Goal: Task Accomplishment & Management: Complete application form

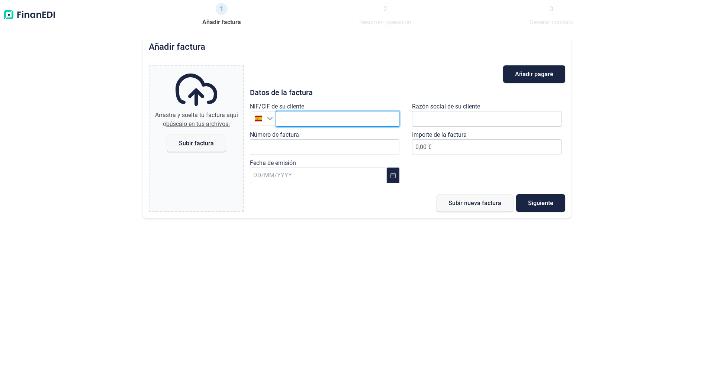
click at [317, 118] on input "text" at bounding box center [337, 119] width 123 height 16
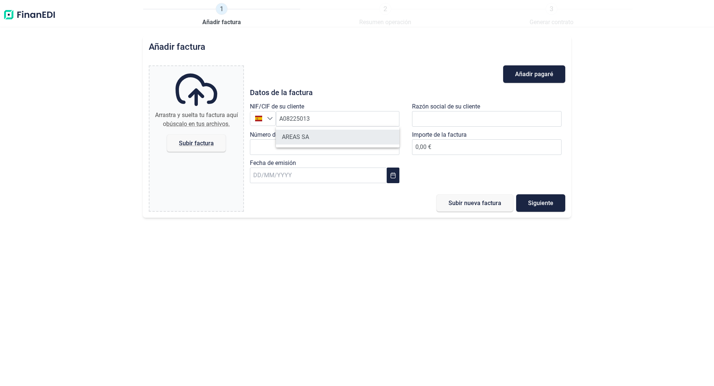
click at [294, 140] on li "AREAS SA" at bounding box center [337, 137] width 123 height 15
type input "A08225013"
type input "AREAS SA"
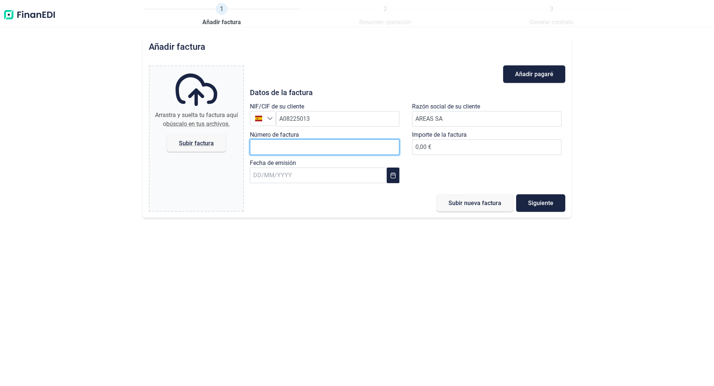
click at [321, 142] on input "Número de factura" at bounding box center [324, 147] width 149 height 16
type input "A-2500123"
type input "637,08 €"
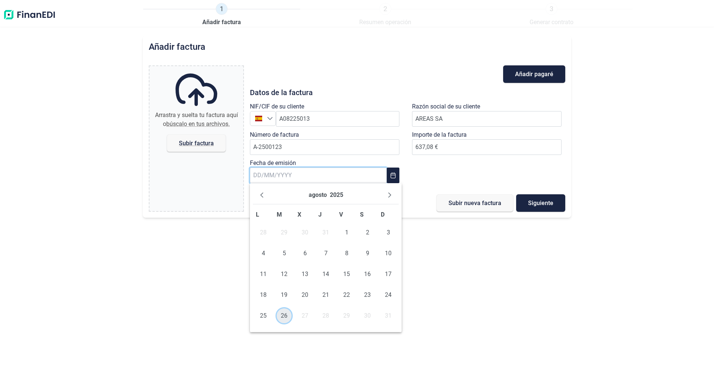
click at [286, 318] on span "26" at bounding box center [284, 316] width 15 height 15
type input "[DATE]"
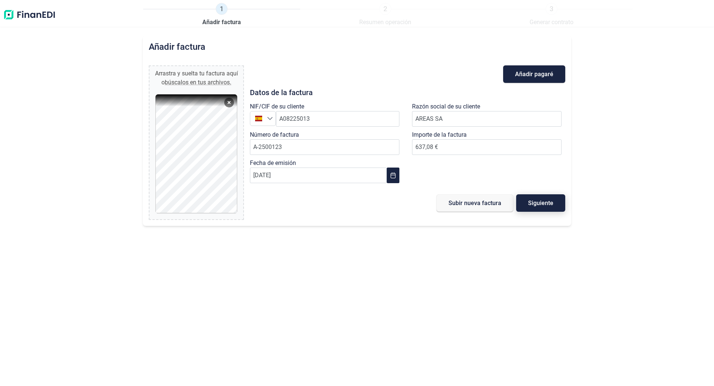
click at [539, 208] on button "Siguiente" at bounding box center [540, 202] width 49 height 17
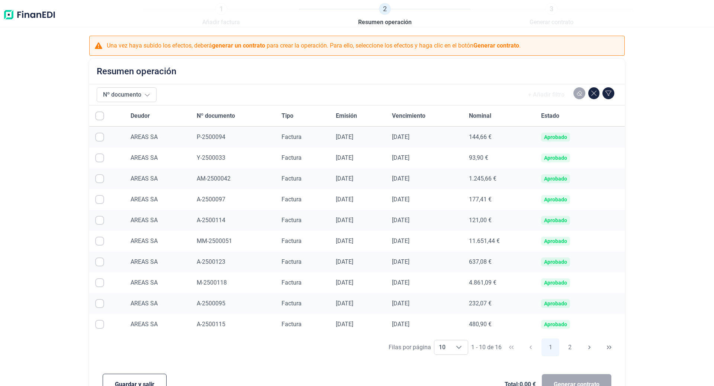
click at [219, 263] on span "A-2500123" at bounding box center [211, 261] width 29 height 7
click at [136, 379] on button "Guardar y salir" at bounding box center [135, 385] width 64 height 22
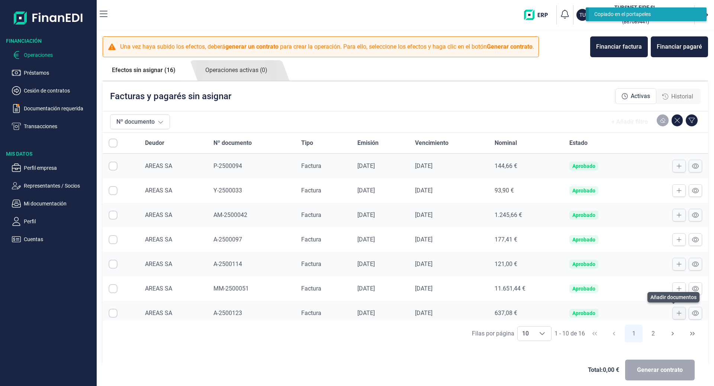
click at [676, 315] on icon at bounding box center [678, 313] width 5 height 6
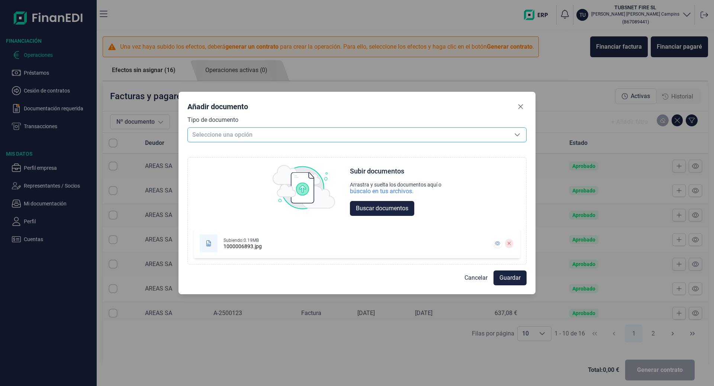
click at [340, 138] on span "Seleccione una opción" at bounding box center [348, 135] width 321 height 14
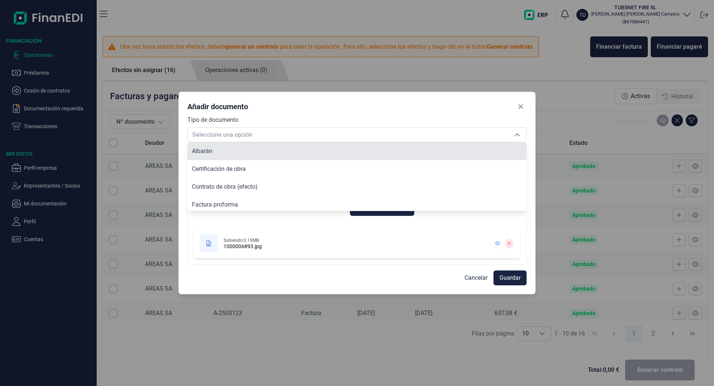
click at [331, 155] on li "Albarán" at bounding box center [356, 151] width 339 height 18
type input "Albarán"
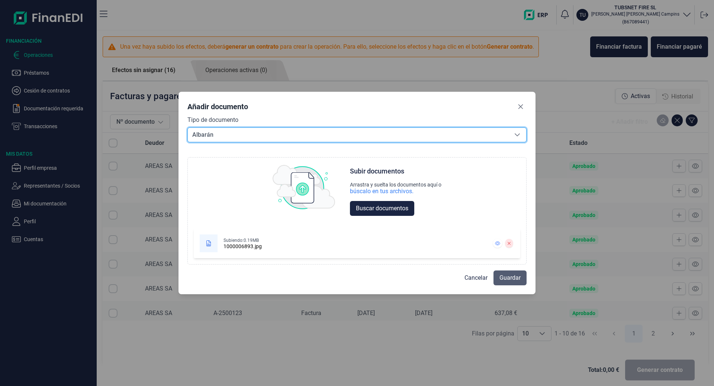
click at [506, 281] on span "Guardar" at bounding box center [509, 278] width 21 height 9
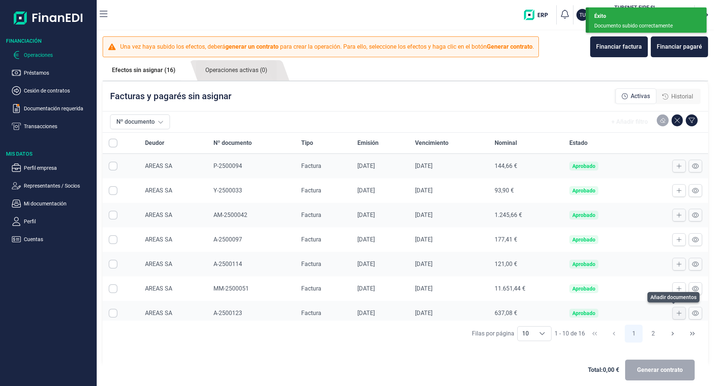
click at [676, 313] on icon at bounding box center [678, 313] width 5 height 6
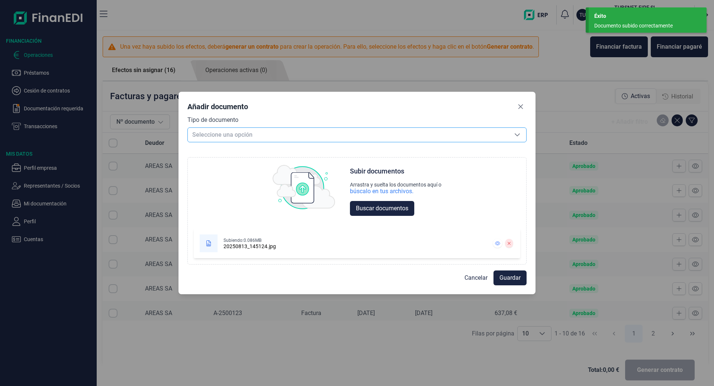
click at [294, 129] on span "Seleccione una opción" at bounding box center [348, 135] width 321 height 14
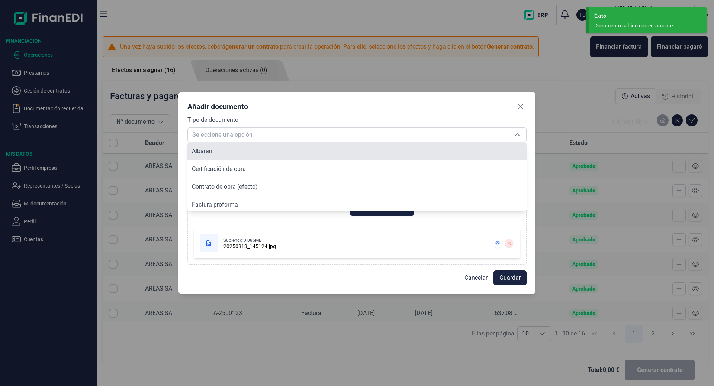
click at [258, 155] on li "Albarán" at bounding box center [356, 151] width 339 height 18
type input "Albarán"
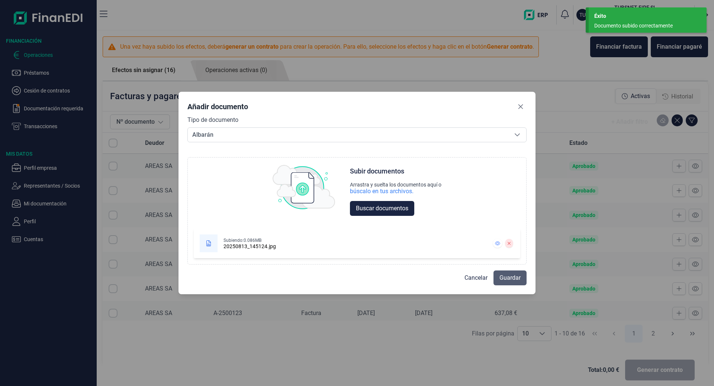
click at [515, 280] on span "Guardar" at bounding box center [509, 278] width 21 height 9
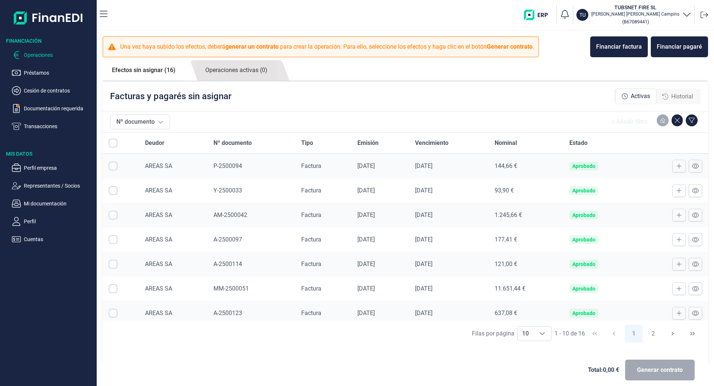
click at [41, 54] on p "Operaciones" at bounding box center [59, 55] width 70 height 9
click at [32, 52] on p "Operaciones" at bounding box center [59, 55] width 70 height 9
click at [41, 128] on p "Transacciones" at bounding box center [59, 126] width 70 height 9
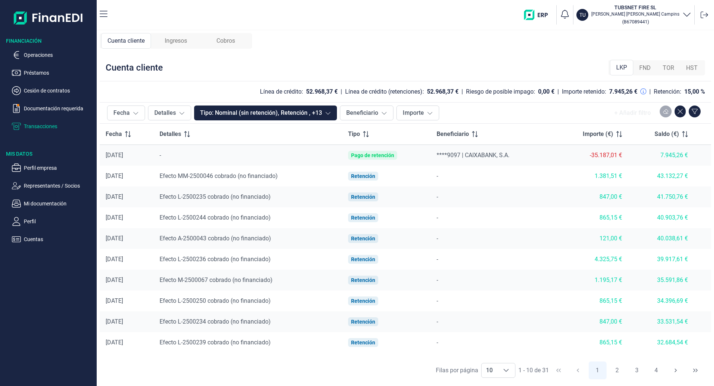
click at [38, 62] on ul "Operaciones Préstamos Cesión de contratos Documentación requerida Transacciones" at bounding box center [48, 88] width 97 height 86
click at [39, 56] on p "Operaciones" at bounding box center [59, 55] width 70 height 9
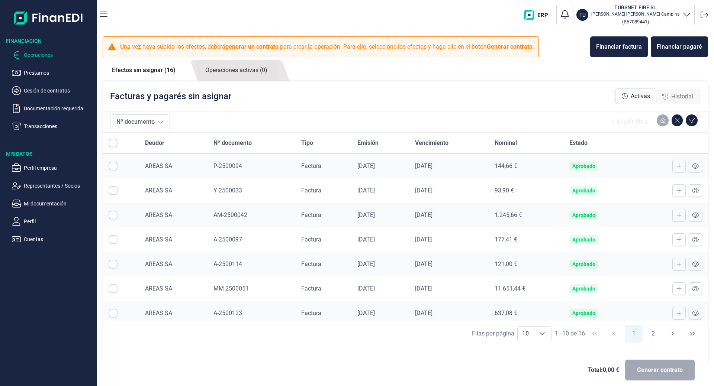
click at [112, 146] on input "All items unselected" at bounding box center [113, 143] width 9 height 9
click at [113, 144] on input "All items unselected" at bounding box center [113, 143] width 9 height 9
click at [112, 144] on input "All items unselected" at bounding box center [113, 143] width 9 height 9
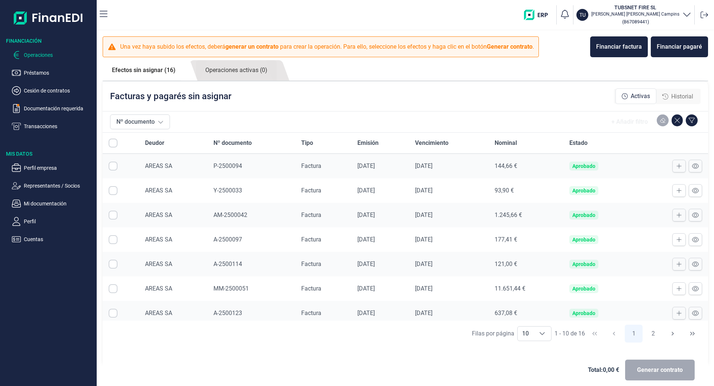
click at [112, 144] on input "All items unselected" at bounding box center [113, 143] width 9 height 9
checkbox input "false"
click at [112, 160] on td at bounding box center [121, 166] width 36 height 25
click at [116, 168] on input "Row Selected null" at bounding box center [113, 166] width 9 height 9
drag, startPoint x: 116, startPoint y: 169, endPoint x: 113, endPoint y: 163, distance: 6.5
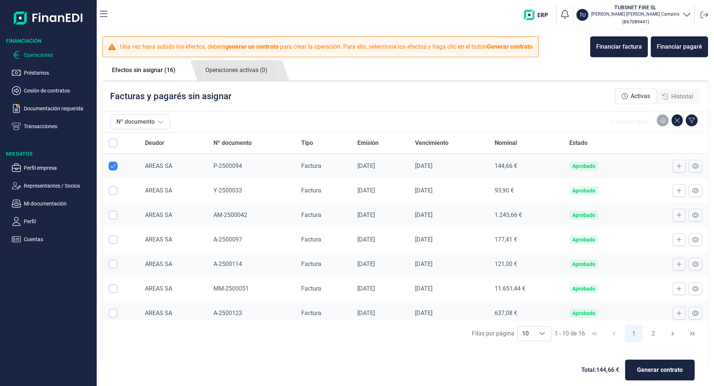
click at [115, 169] on input "Row Unselected null" at bounding box center [113, 166] width 9 height 9
click at [112, 167] on input "Row Selected null" at bounding box center [113, 166] width 9 height 9
checkbox input "true"
click at [110, 145] on input "All items unselected" at bounding box center [113, 143] width 9 height 9
click at [114, 143] on input "All items unselected" at bounding box center [113, 143] width 9 height 9
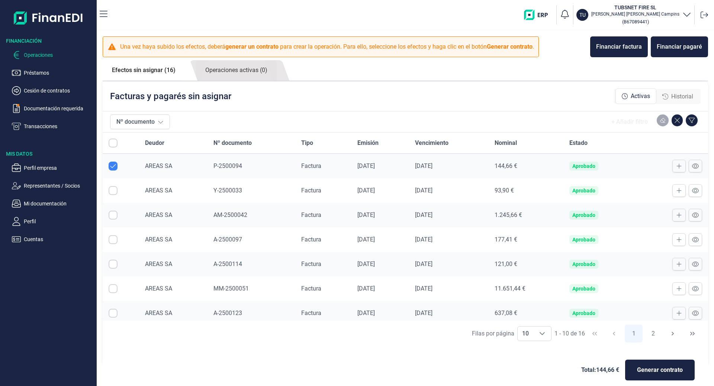
checkbox input "false"
click at [112, 161] on input "Row Selected null" at bounding box center [113, 165] width 9 height 9
checkbox input "true"
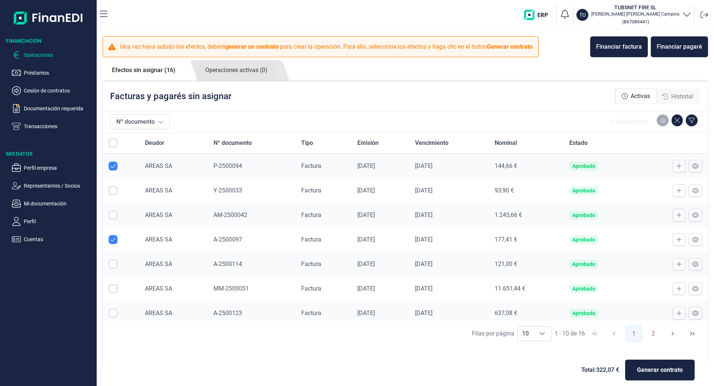
click at [109, 193] on input "Row Selected null" at bounding box center [113, 190] width 9 height 9
checkbox input "true"
click at [117, 210] on td at bounding box center [121, 215] width 36 height 25
click at [117, 215] on input "Row Selected null" at bounding box center [113, 215] width 9 height 9
checkbox input "true"
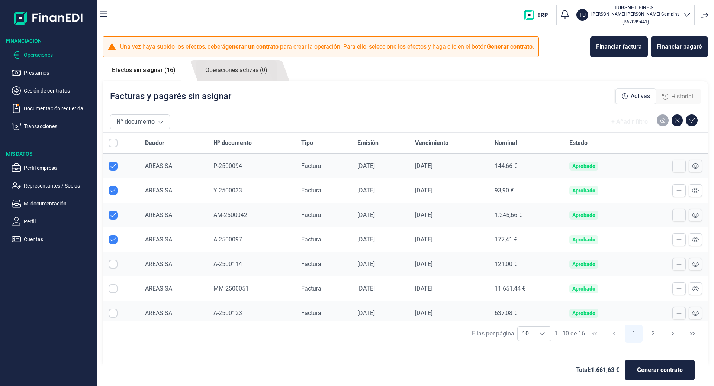
click at [115, 264] on input "Row Selected null" at bounding box center [113, 264] width 9 height 9
checkbox input "true"
click at [116, 287] on input "Row Selected null" at bounding box center [113, 288] width 9 height 9
checkbox input "true"
drag, startPoint x: 112, startPoint y: 317, endPoint x: 133, endPoint y: 297, distance: 29.5
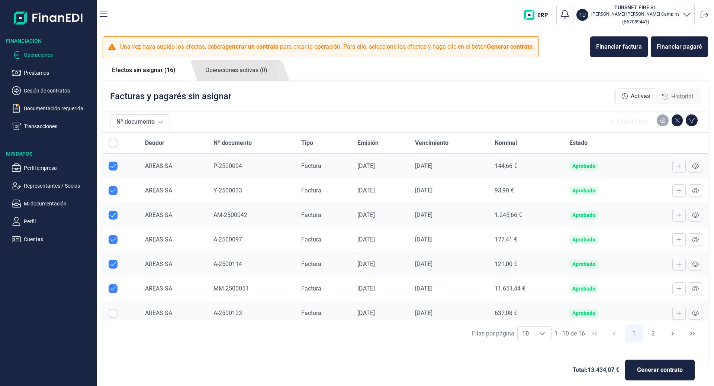
click at [112, 317] on input "Row Selected null" at bounding box center [113, 313] width 9 height 9
checkbox input "true"
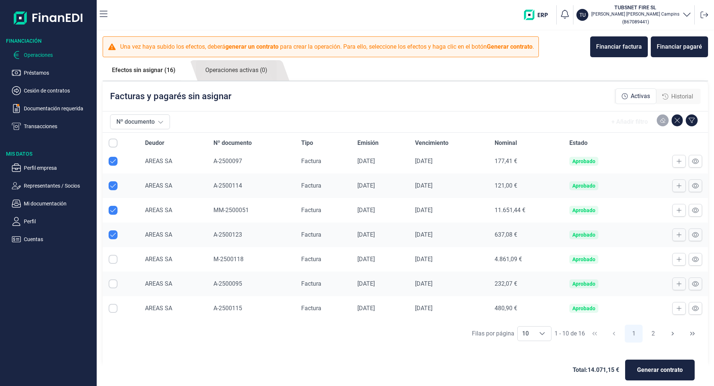
scroll to position [8, 0]
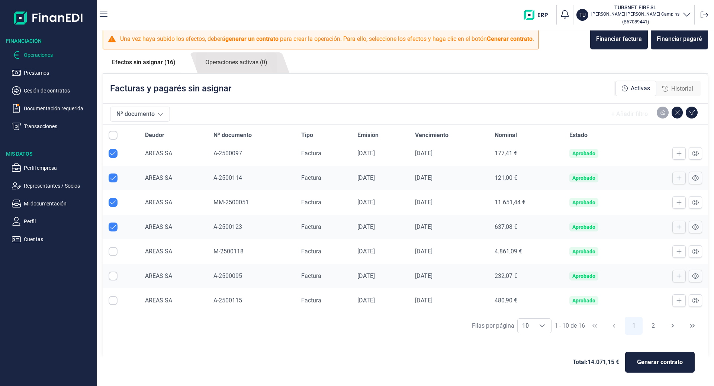
click at [115, 255] on input "Row Selected null" at bounding box center [113, 251] width 9 height 9
checkbox input "true"
click at [112, 281] on td at bounding box center [121, 276] width 36 height 25
click at [112, 278] on input "Row Selected null" at bounding box center [113, 276] width 9 height 9
checkbox input "true"
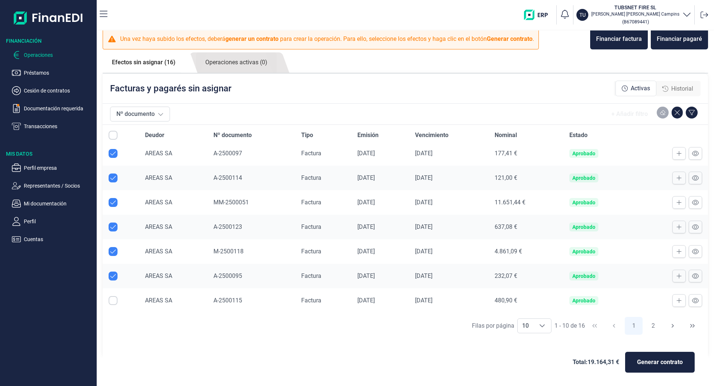
click at [115, 301] on input "Row Selected null" at bounding box center [113, 300] width 9 height 9
checkbox input "true"
click at [648, 328] on button "2" at bounding box center [653, 326] width 18 height 18
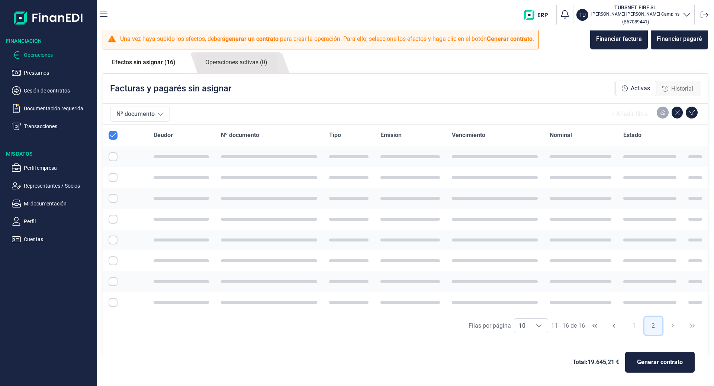
scroll to position [41, 0]
checkbox input "false"
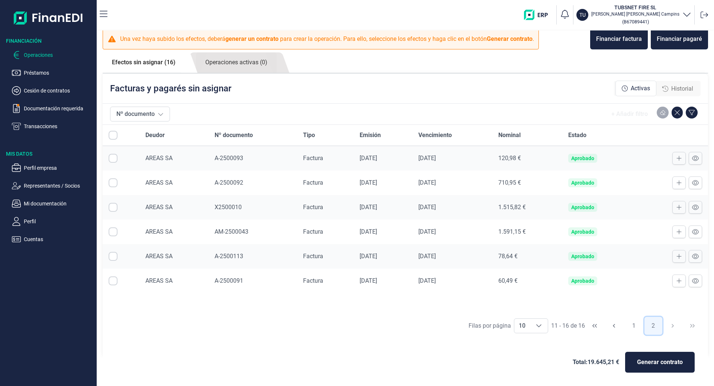
scroll to position [0, 0]
click at [115, 161] on input "Row Selected null" at bounding box center [113, 158] width 9 height 9
checkbox input "true"
click at [115, 181] on input "Row Selected null" at bounding box center [113, 182] width 9 height 9
checkbox input "true"
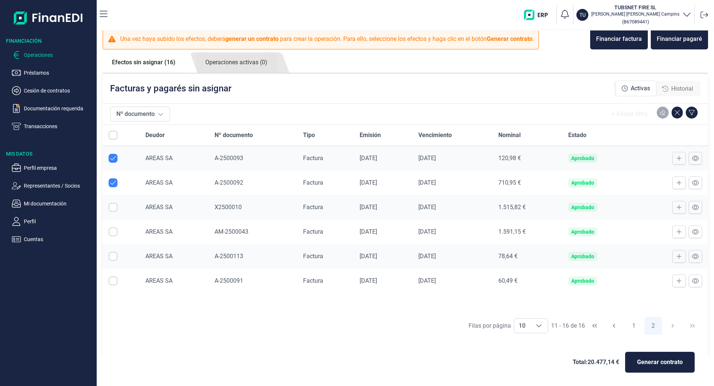
click at [114, 207] on input "Row Selected null" at bounding box center [113, 207] width 9 height 9
checkbox input "true"
click at [115, 233] on input "Row Selected null" at bounding box center [113, 232] width 9 height 9
checkbox input "true"
click at [115, 258] on input "Row Selected null" at bounding box center [113, 256] width 9 height 9
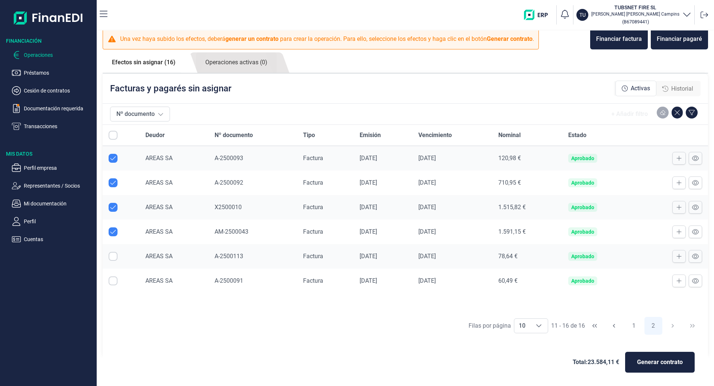
checkbox input "true"
click at [113, 281] on input "Row Selected null" at bounding box center [113, 281] width 9 height 9
checkbox input "true"
click at [630, 326] on button "1" at bounding box center [634, 326] width 18 height 18
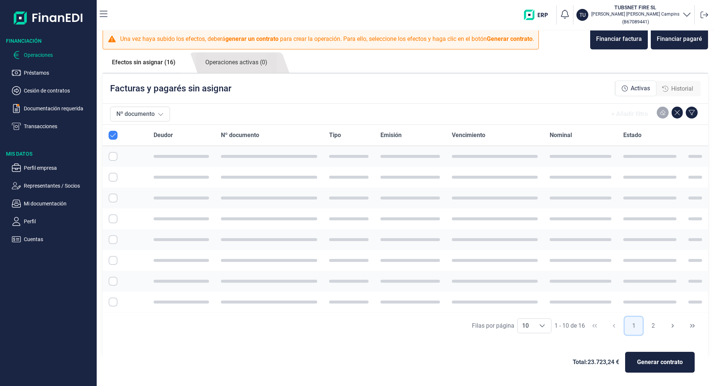
checkbox input "true"
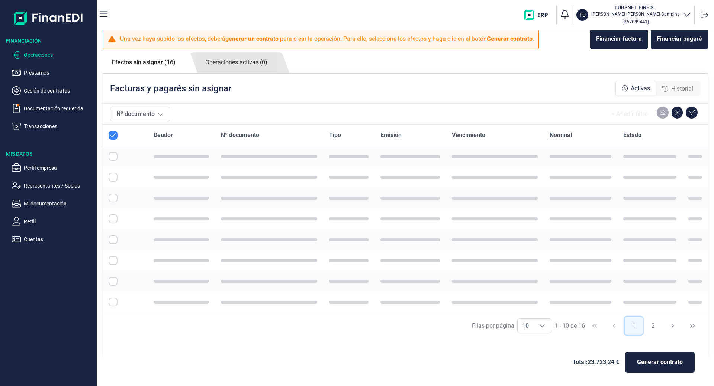
checkbox input "true"
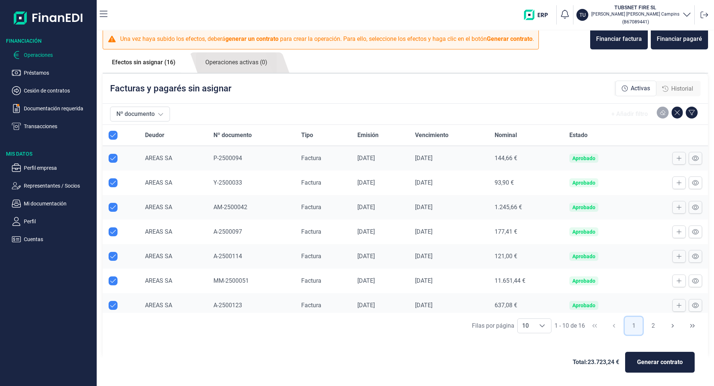
scroll to position [78, 0]
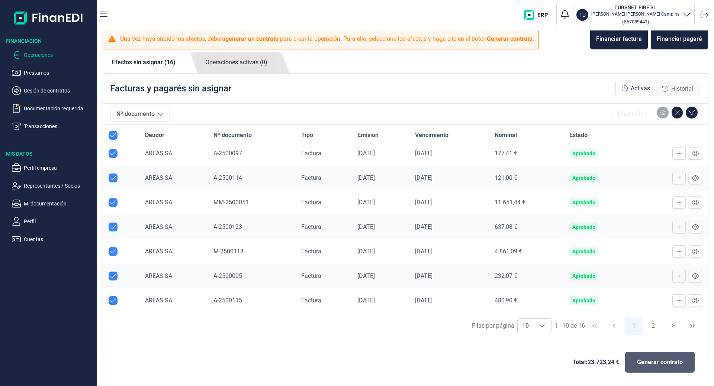
click at [655, 366] on span "Generar contrato" at bounding box center [660, 362] width 46 height 9
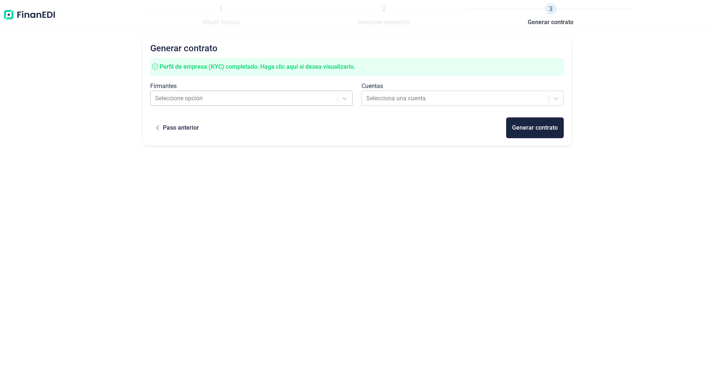
click at [252, 97] on div at bounding box center [244, 98] width 179 height 10
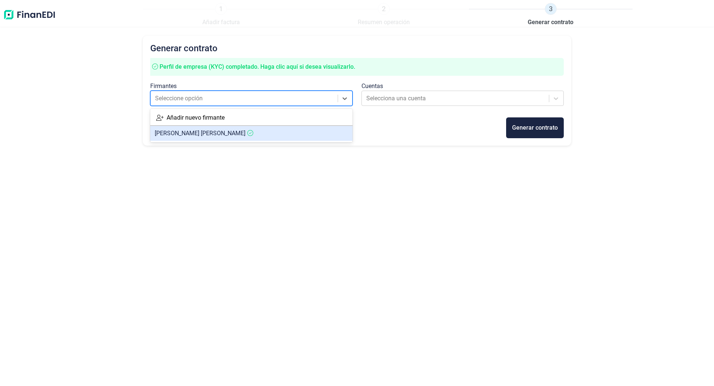
click at [240, 135] on article "[PERSON_NAME]" at bounding box center [251, 133] width 202 height 15
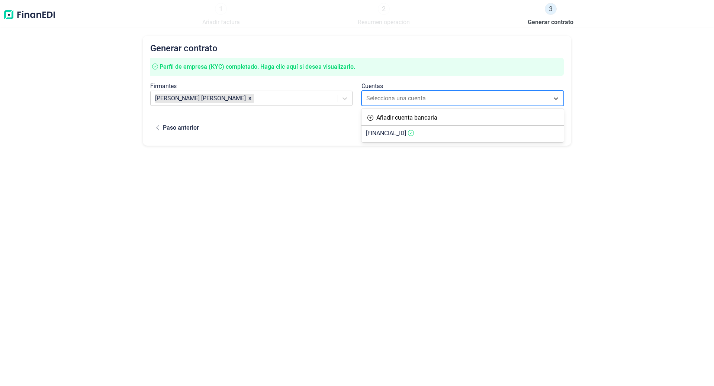
click at [406, 96] on div at bounding box center [455, 98] width 179 height 10
click at [406, 135] on span "[FINANCIAL_ID]" at bounding box center [386, 133] width 40 height 7
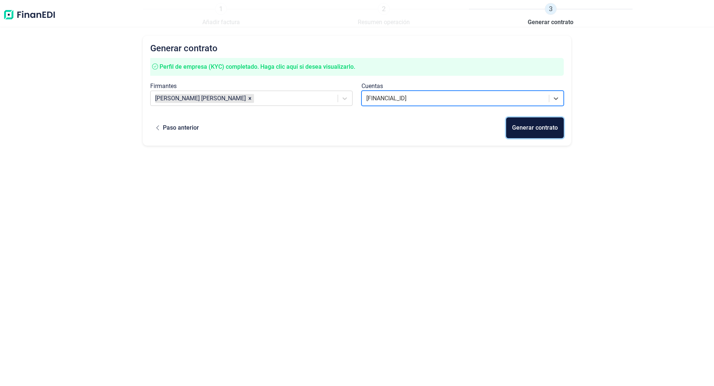
click at [539, 128] on div "Generar contrato" at bounding box center [535, 127] width 46 height 9
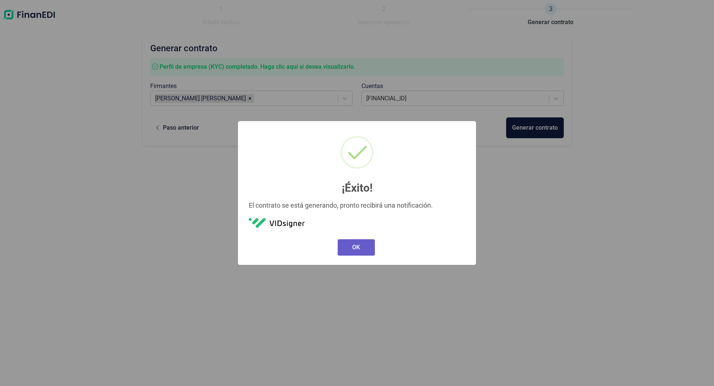
drag, startPoint x: 346, startPoint y: 248, endPoint x: 360, endPoint y: 247, distance: 14.2
click at [347, 248] on button "OK" at bounding box center [356, 247] width 37 height 16
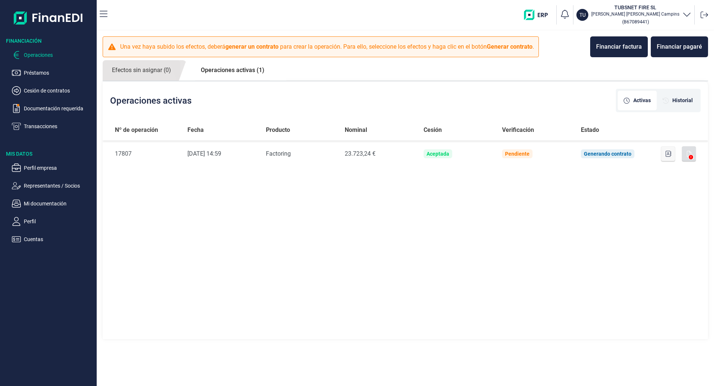
click at [41, 57] on p "Operaciones" at bounding box center [59, 55] width 70 height 9
click at [47, 54] on p "Operaciones" at bounding box center [59, 55] width 70 height 9
click at [168, 70] on link "Efectos sin asignar (0)" at bounding box center [142, 70] width 78 height 20
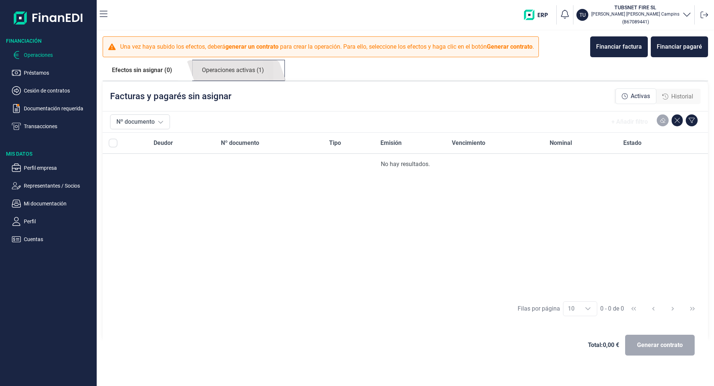
click at [232, 70] on link "Operaciones activas (1)" at bounding box center [233, 70] width 81 height 20
